Goal: Browse casually: Explore the website without a specific task or goal

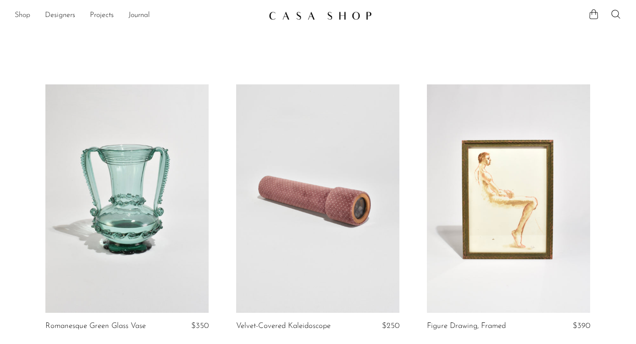
click at [22, 15] on link "Shop" at bounding box center [23, 16] width 16 height 12
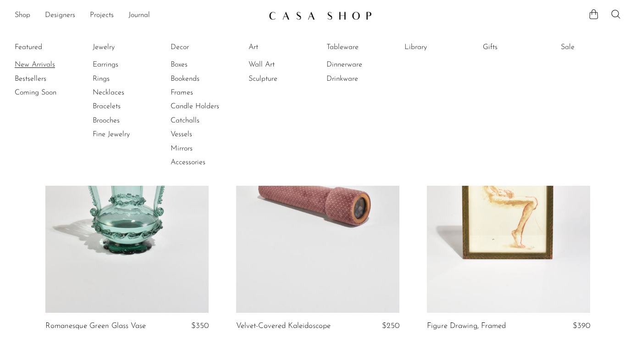
click at [25, 67] on link "New Arrivals" at bounding box center [49, 65] width 69 height 10
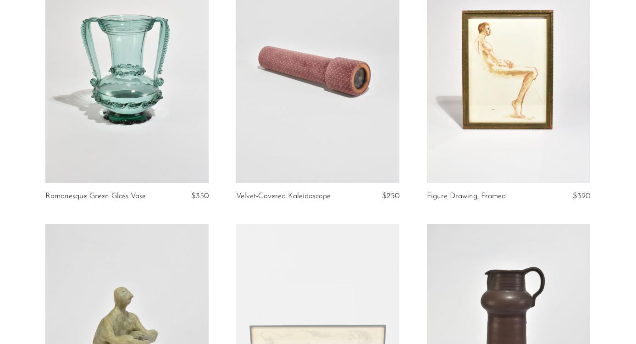
scroll to position [147, 0]
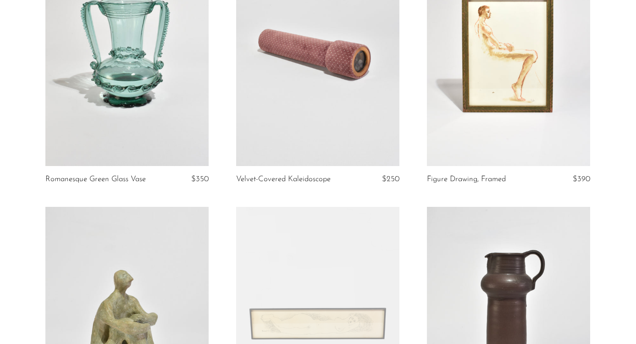
click at [331, 84] on link at bounding box center [317, 52] width 163 height 228
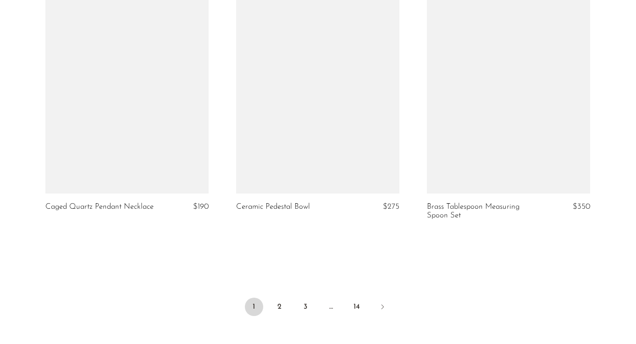
scroll to position [3145, 0]
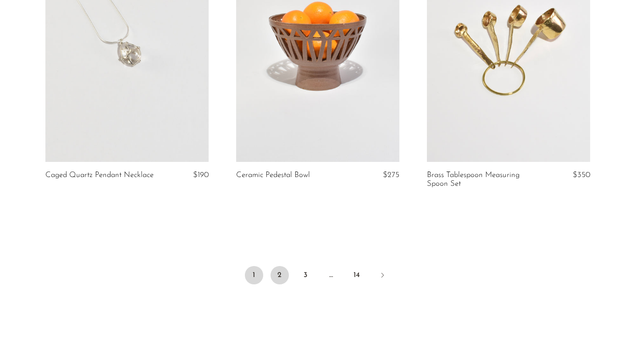
click at [277, 270] on link "2" at bounding box center [280, 275] width 18 height 18
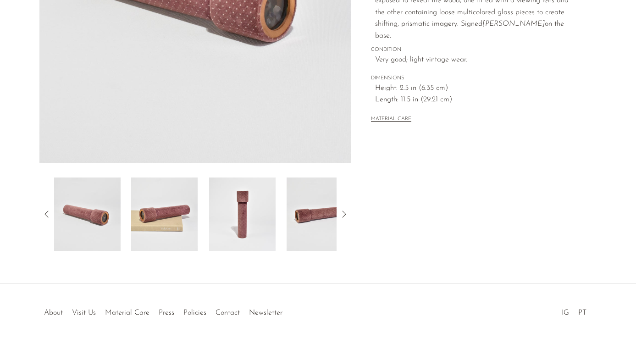
scroll to position [253, 0]
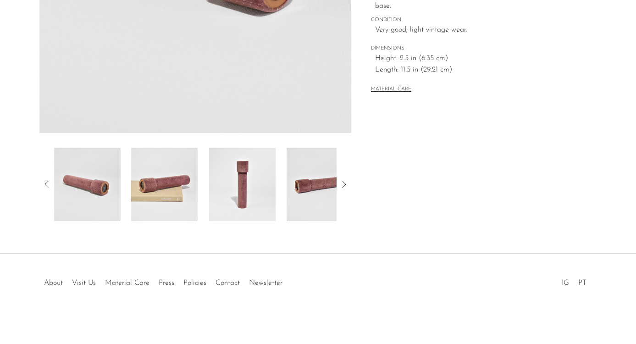
click at [344, 181] on icon at bounding box center [343, 184] width 11 height 11
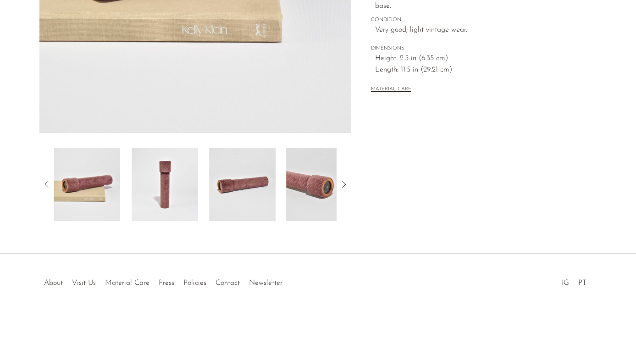
click at [344, 181] on icon at bounding box center [343, 184] width 11 height 11
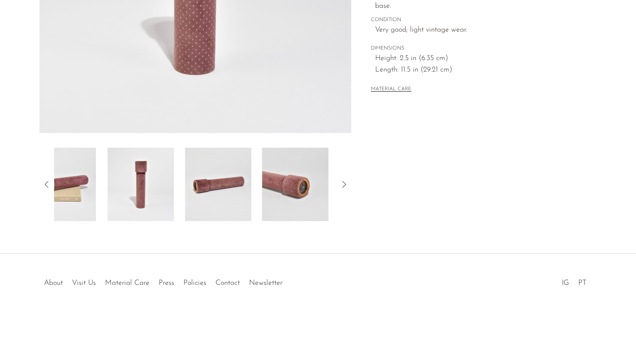
click at [344, 181] on icon at bounding box center [343, 184] width 11 height 11
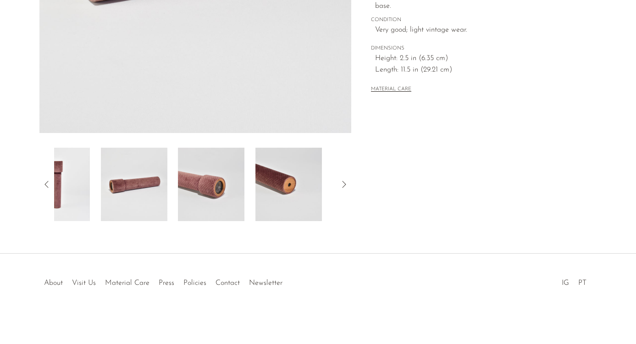
click at [344, 181] on icon at bounding box center [343, 184] width 11 height 11
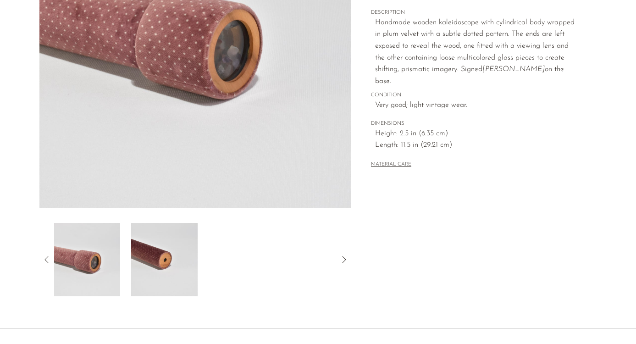
scroll to position [84, 0]
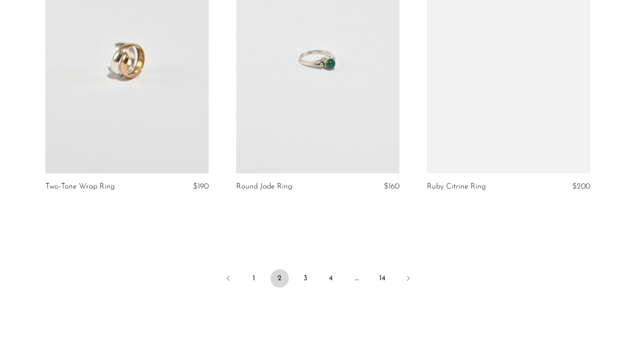
scroll to position [3118, 0]
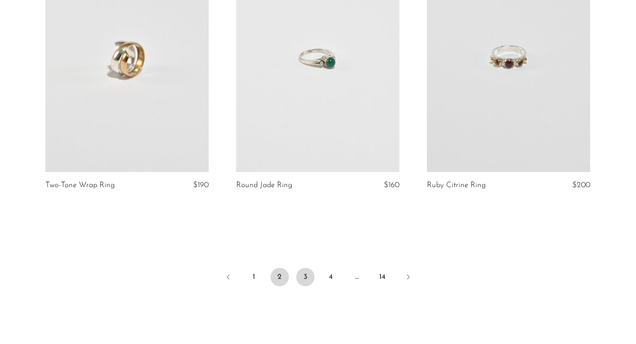
click at [312, 282] on link "3" at bounding box center [305, 277] width 18 height 18
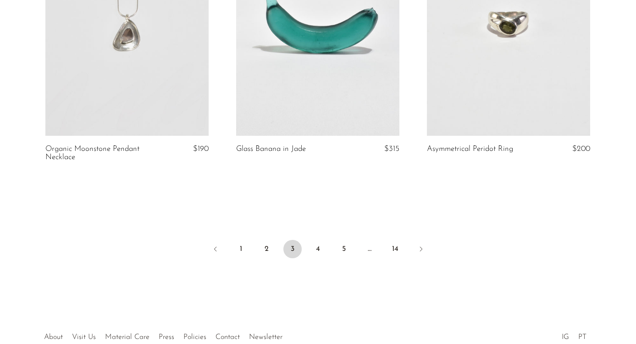
scroll to position [3191, 0]
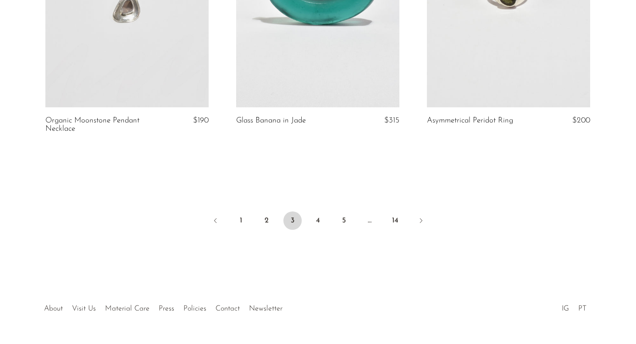
click at [312, 283] on div at bounding box center [318, 299] width 176 height 32
